Goal: Task Accomplishment & Management: Use online tool/utility

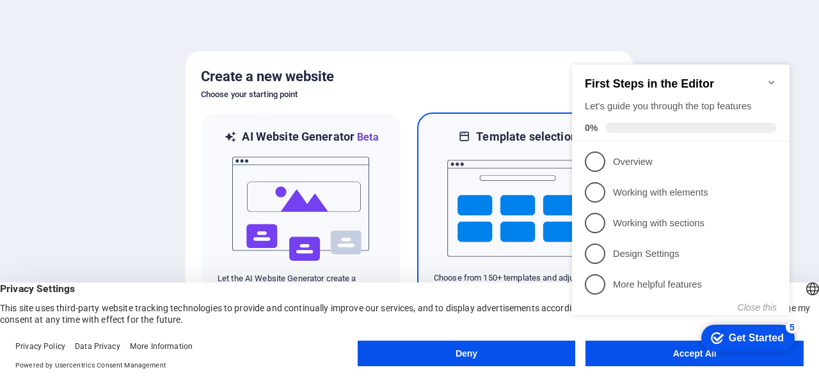
click at [483, 191] on img at bounding box center [517, 209] width 141 height 128
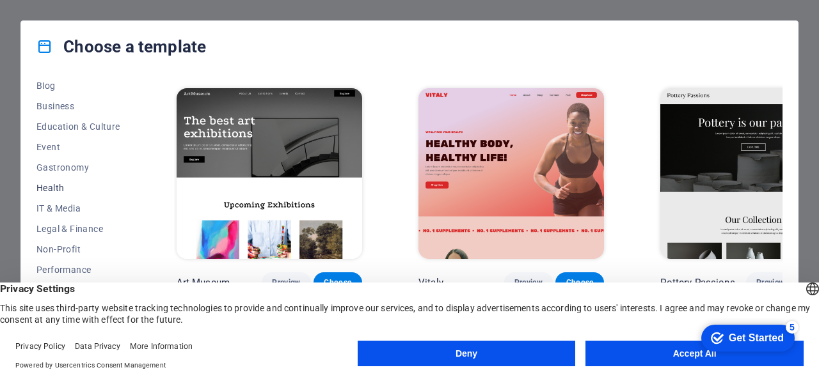
scroll to position [207, 0]
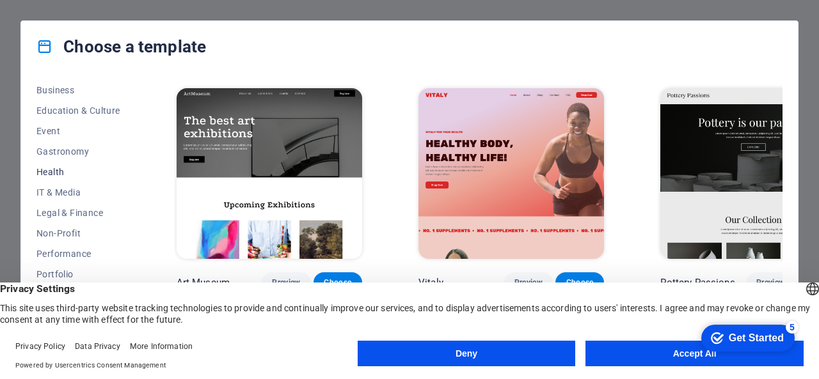
click at [60, 172] on span "Health" at bounding box center [78, 172] width 84 height 10
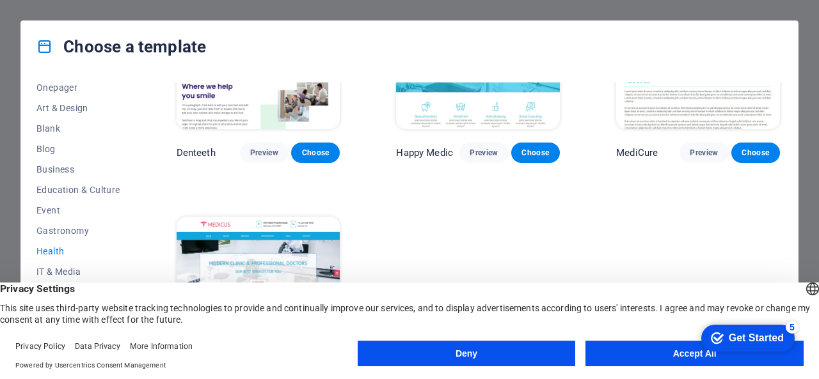
scroll to position [398, 0]
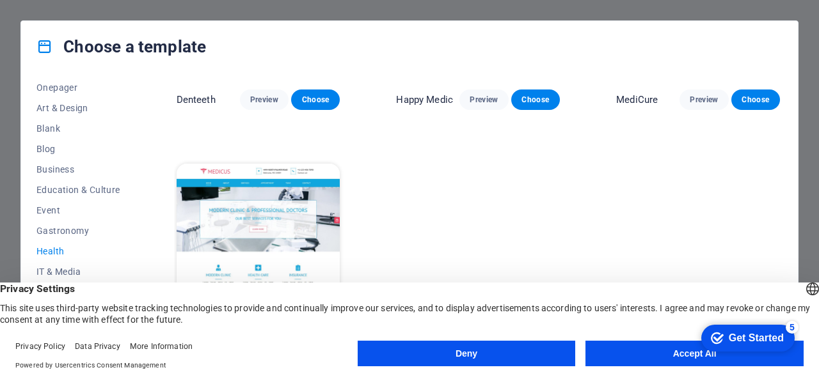
click at [270, 216] on img at bounding box center [259, 239] width 164 height 151
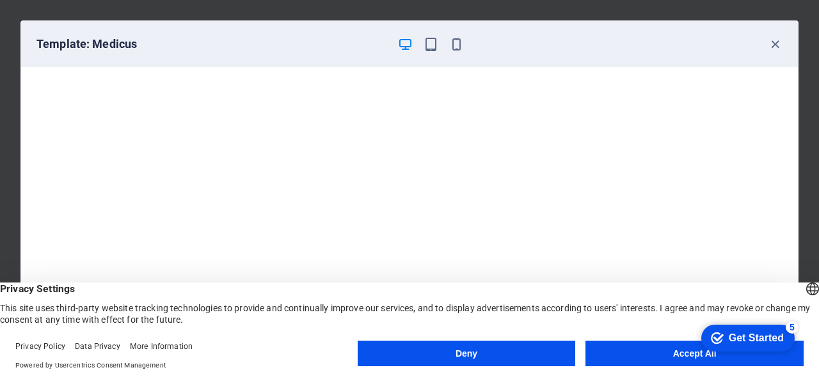
click at [631, 353] on button "Accept All" at bounding box center [695, 354] width 218 height 26
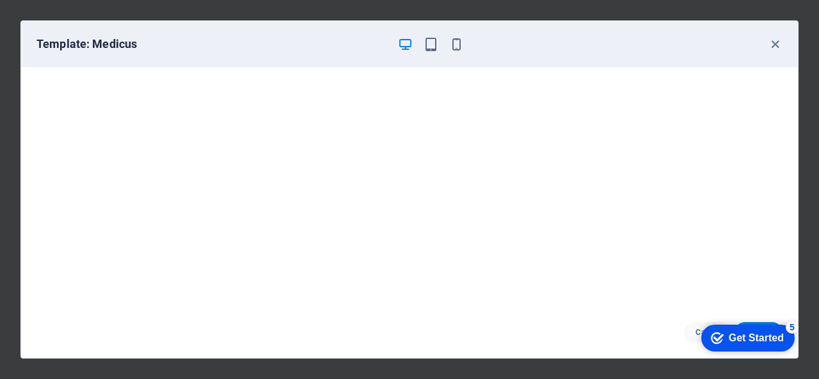
click at [729, 340] on div "Get Started" at bounding box center [756, 339] width 55 height 12
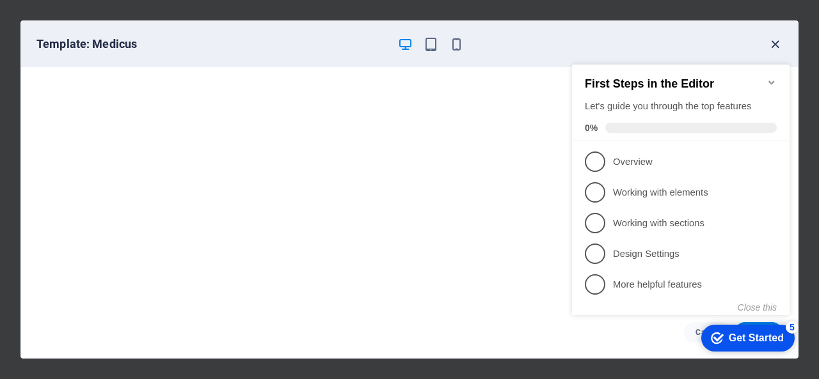
click at [776, 45] on icon "button" at bounding box center [775, 44] width 15 height 15
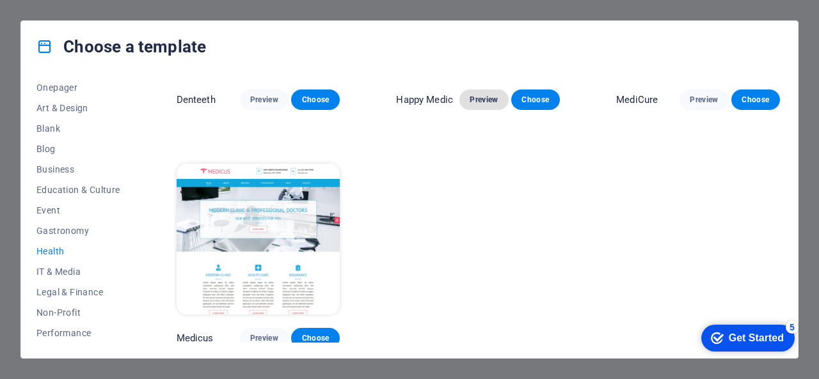
click at [485, 100] on span "Preview" at bounding box center [484, 100] width 28 height 10
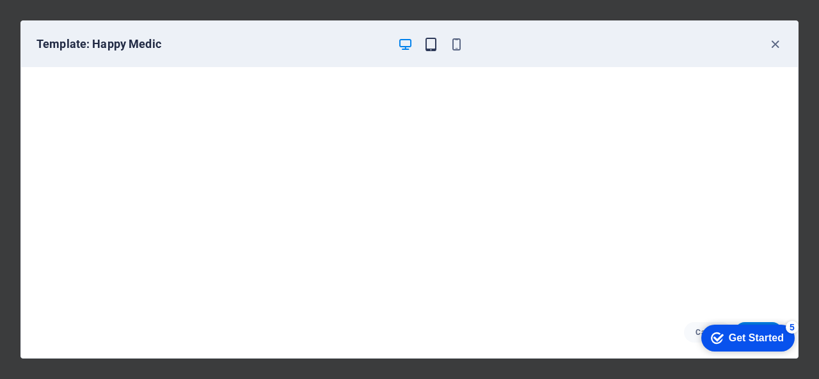
click at [431, 44] on icon "button" at bounding box center [431, 44] width 15 height 15
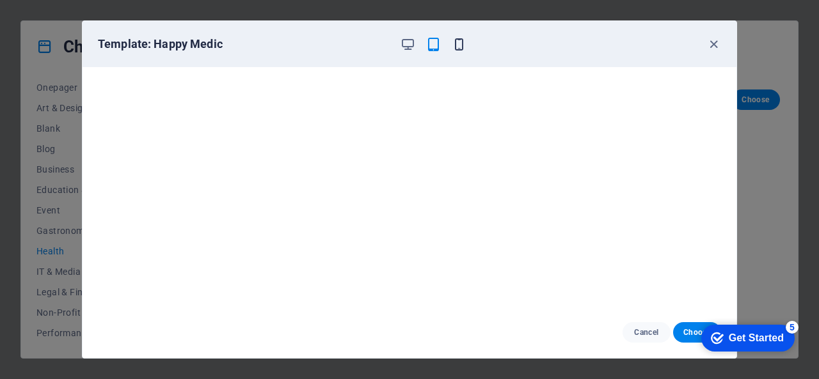
click at [459, 45] on icon "button" at bounding box center [459, 44] width 15 height 15
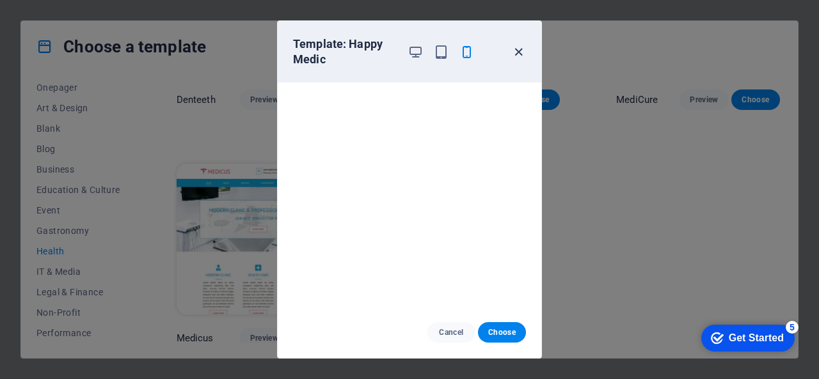
click at [520, 51] on icon "button" at bounding box center [518, 52] width 15 height 15
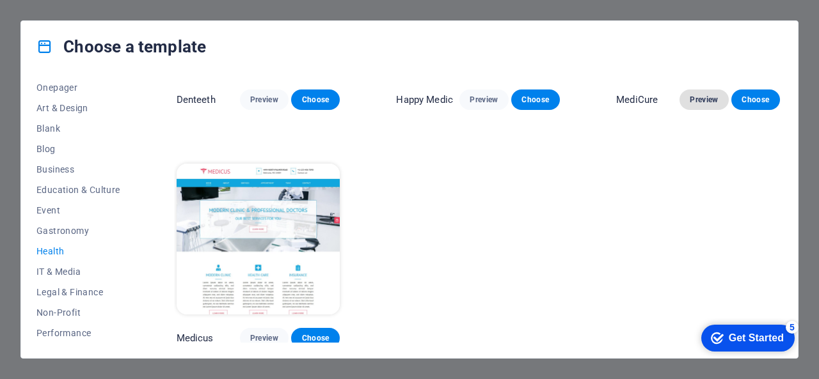
click at [706, 95] on span "Preview" at bounding box center [704, 100] width 28 height 10
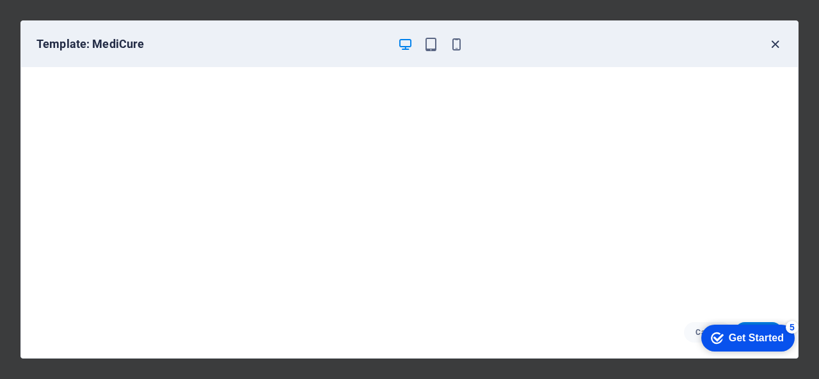
click at [770, 49] on icon "button" at bounding box center [775, 44] width 15 height 15
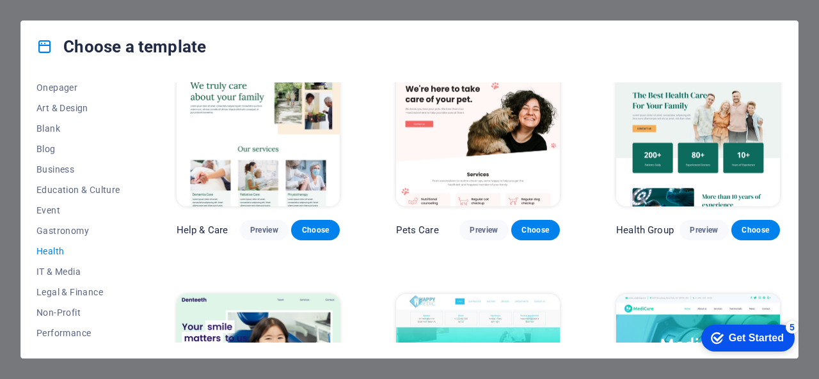
scroll to position [0, 0]
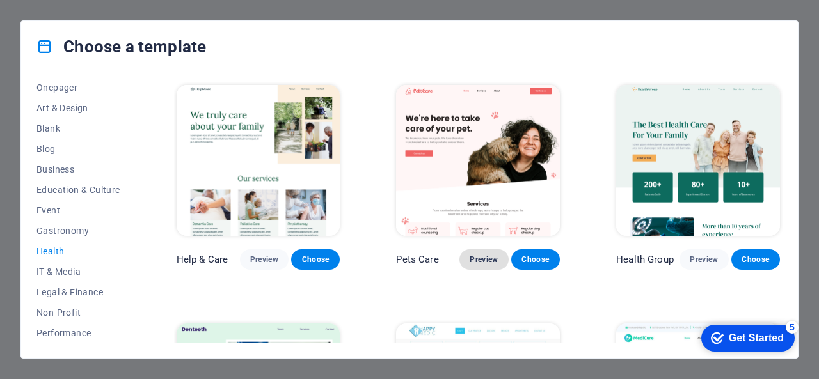
click at [489, 255] on span "Preview" at bounding box center [484, 260] width 28 height 10
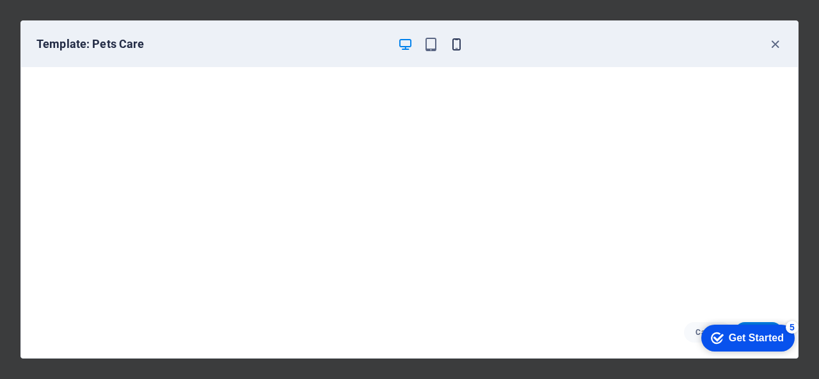
click at [457, 44] on icon "button" at bounding box center [456, 44] width 15 height 15
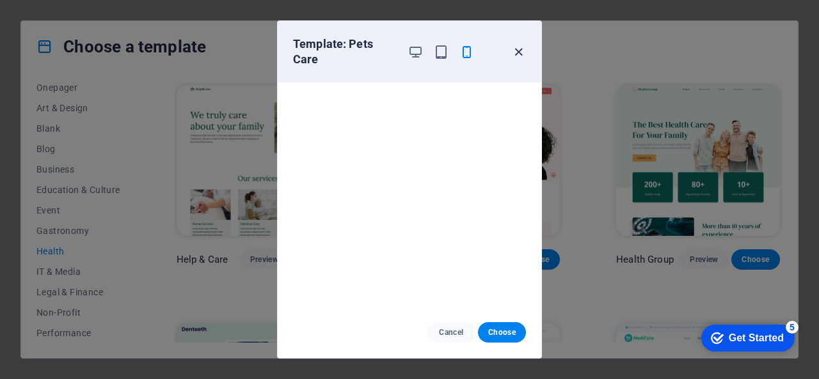
click at [522, 52] on icon "button" at bounding box center [518, 52] width 15 height 15
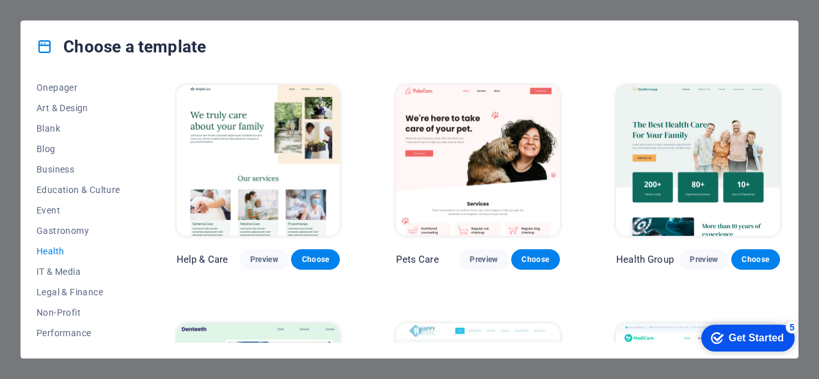
click at [420, 257] on p "Pets Care" at bounding box center [417, 259] width 42 height 13
click at [530, 259] on span "Choose" at bounding box center [536, 260] width 28 height 10
